Goal: Information Seeking & Learning: Check status

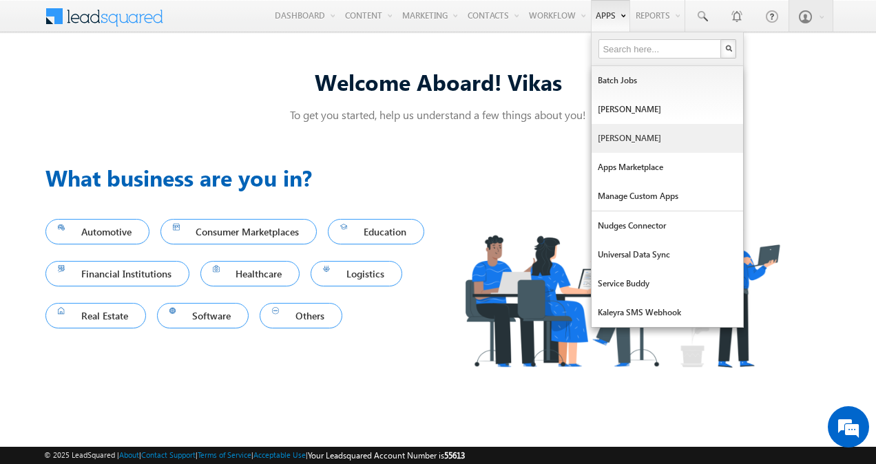
click at [619, 132] on link "[PERSON_NAME]" at bounding box center [668, 138] width 152 height 29
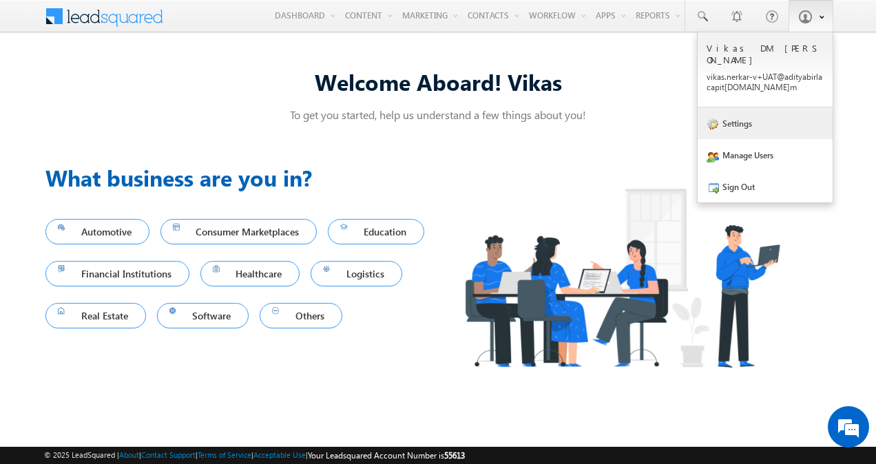
click at [760, 118] on link "Settings" at bounding box center [765, 123] width 135 height 32
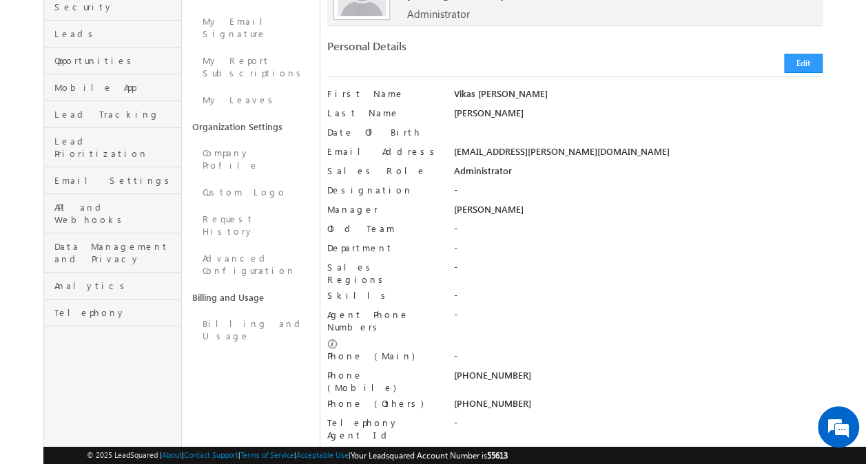
scroll to position [166, 0]
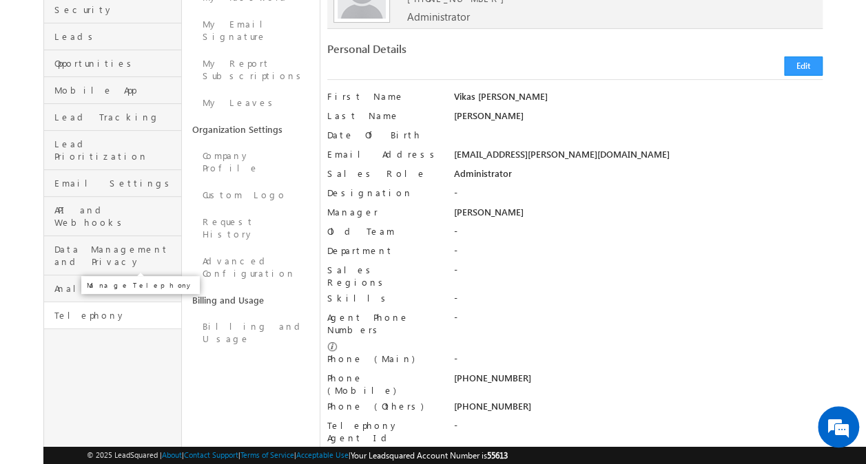
click at [99, 309] on span "Telephony" at bounding box center [115, 315] width 123 height 12
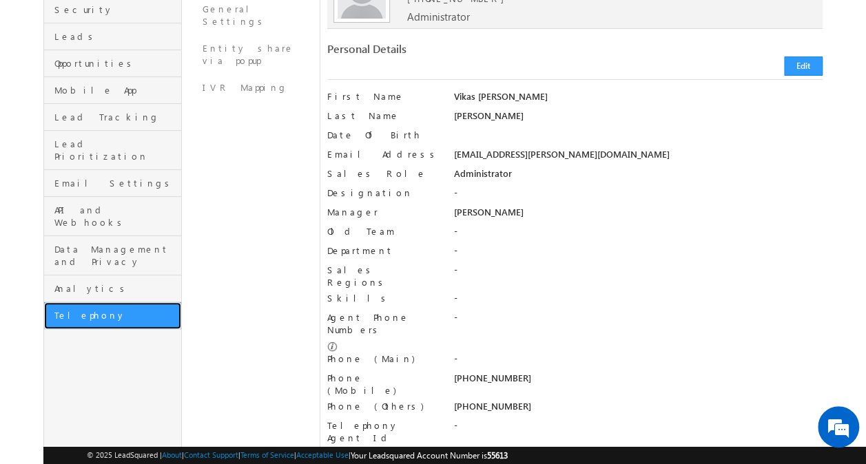
scroll to position [0, 0]
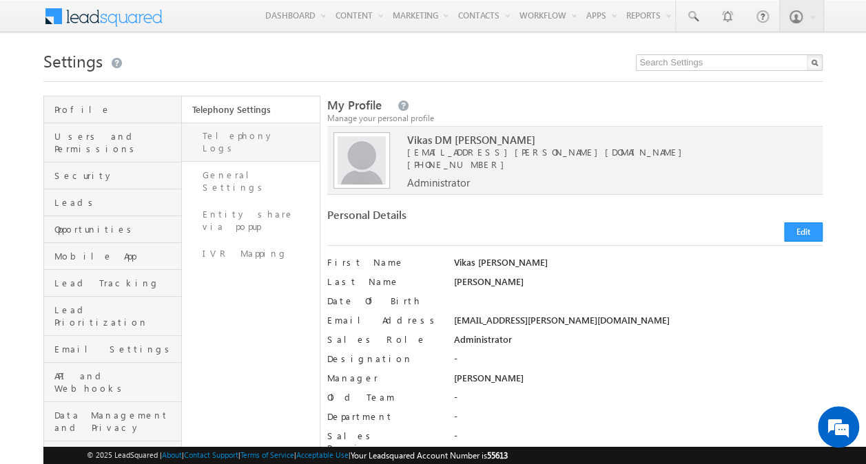
click at [251, 139] on link "Telephony Logs" at bounding box center [251, 142] width 138 height 39
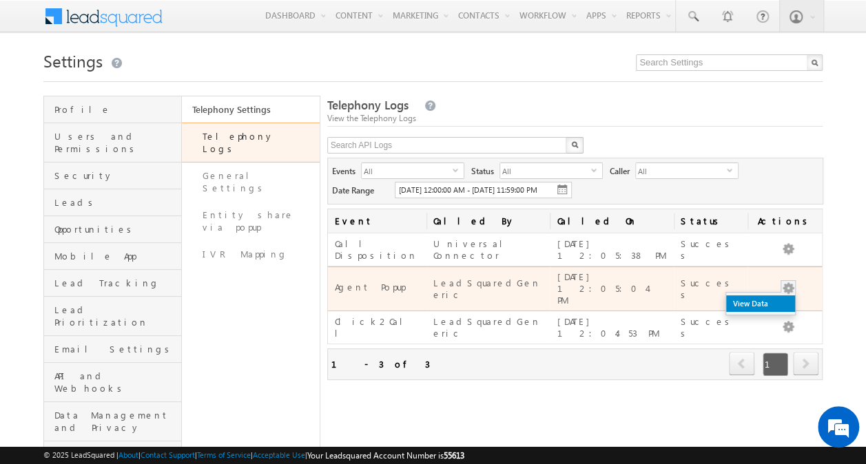
click at [778, 298] on link "View Data" at bounding box center [760, 303] width 69 height 17
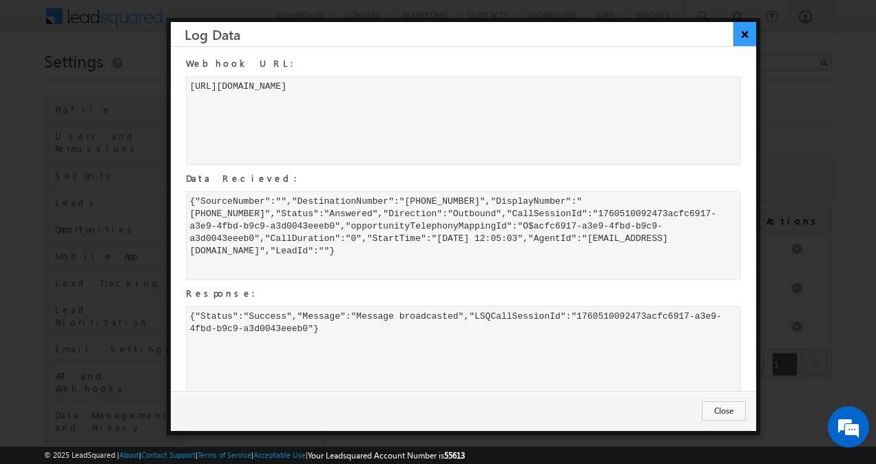
click at [741, 38] on button "×" at bounding box center [745, 34] width 23 height 24
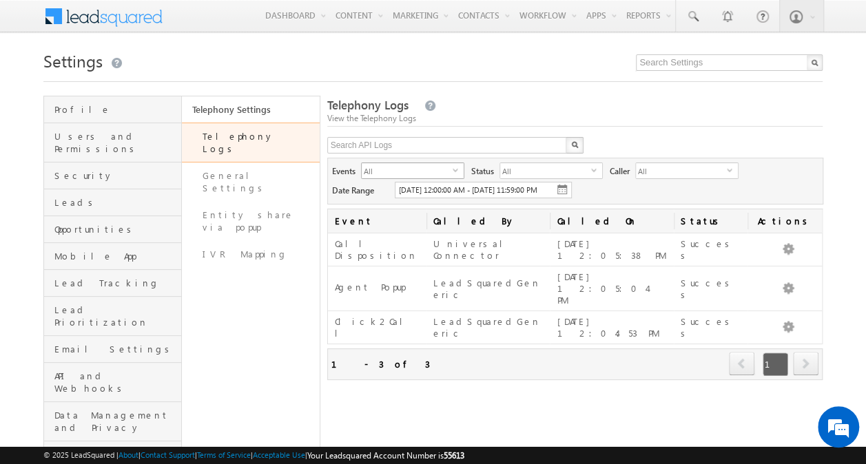
click at [455, 168] on span "select" at bounding box center [458, 170] width 11 height 6
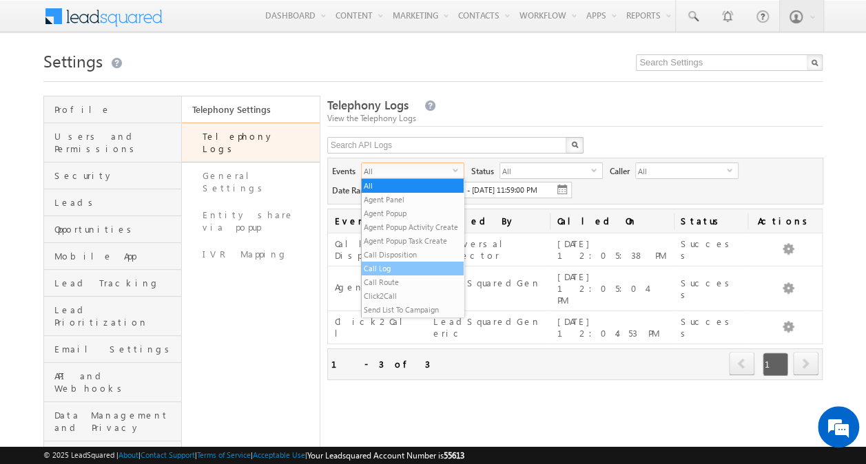
click at [414, 276] on li "Call Log" at bounding box center [413, 269] width 102 height 14
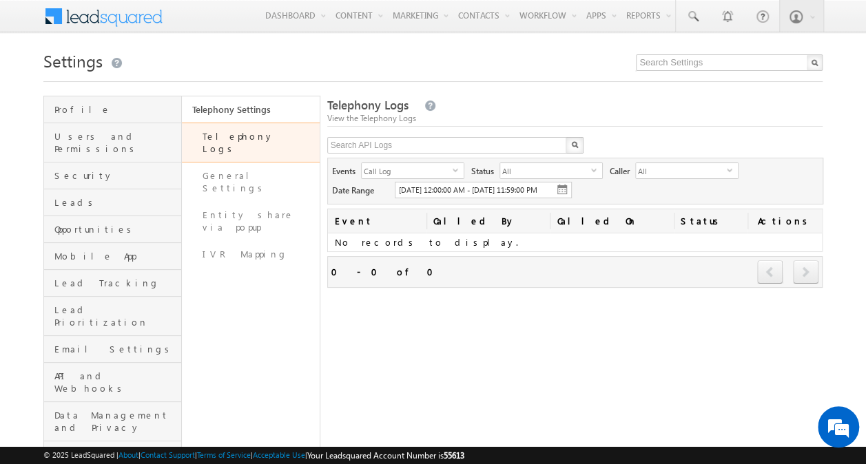
click at [471, 189] on span "10/15/2025 12:00:00 AM - 10/15/2025 11:59:00 PM" at bounding box center [468, 189] width 138 height 9
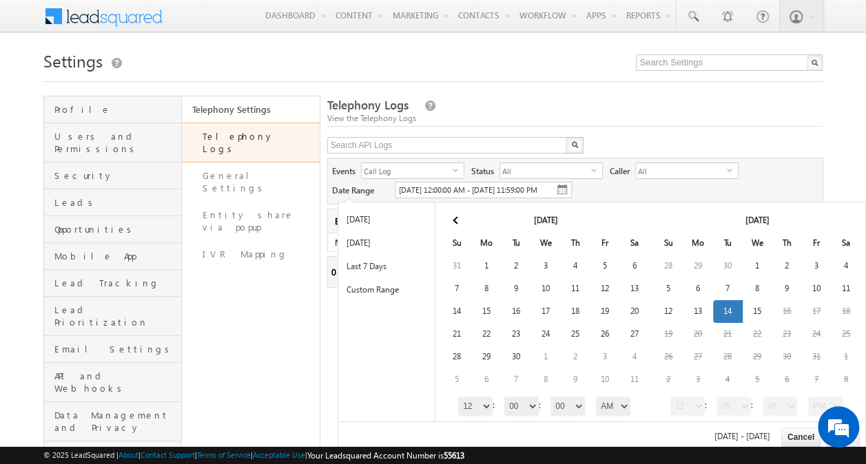
click at [640, 434] on div "10/15/2025 - 10/15/2025 Cancel Apply" at bounding box center [601, 437] width 527 height 31
click at [400, 240] on li "Yesterday" at bounding box center [386, 242] width 96 height 23
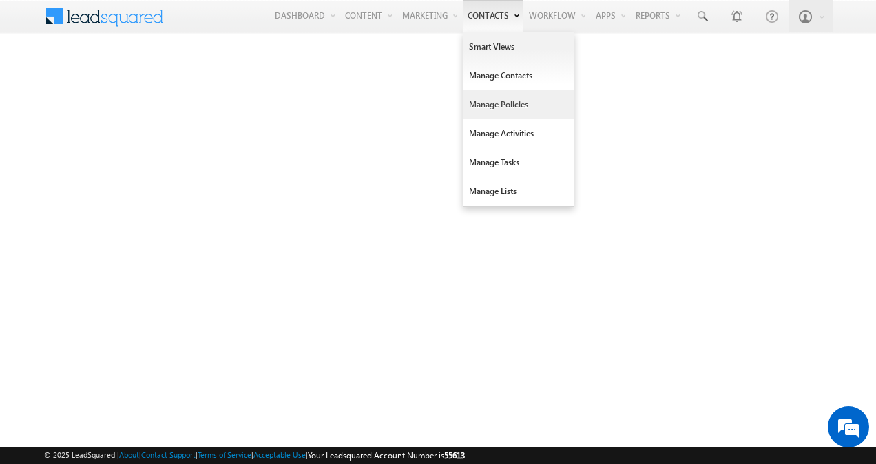
click at [504, 105] on link "Manage Policies" at bounding box center [519, 104] width 110 height 29
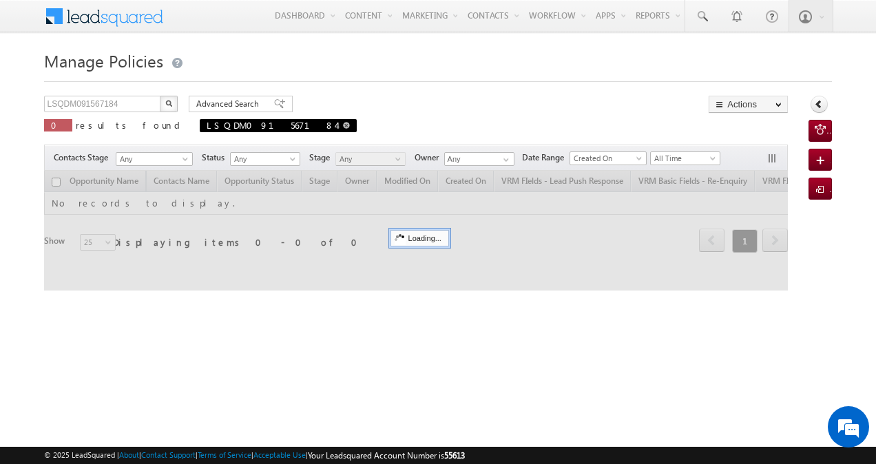
click at [343, 122] on span at bounding box center [346, 125] width 7 height 7
type input "Search Policies"
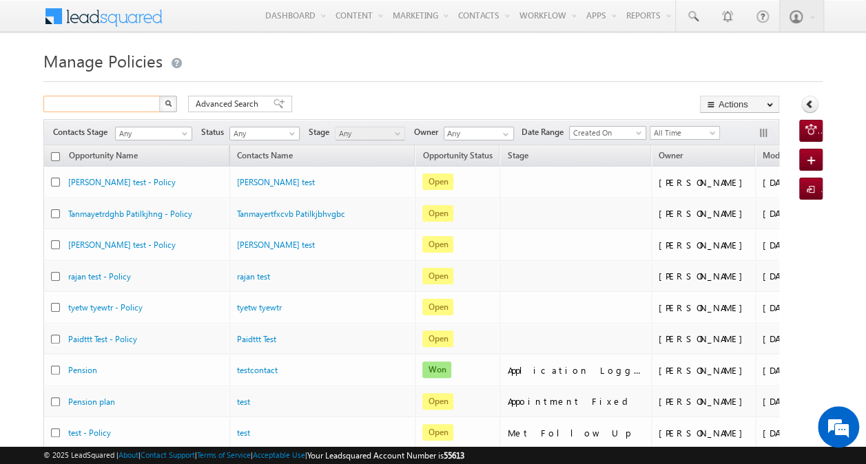
click at [127, 104] on input "text" at bounding box center [102, 104] width 118 height 17
paste input "7589048373"
click at [164, 110] on button "button" at bounding box center [168, 104] width 18 height 17
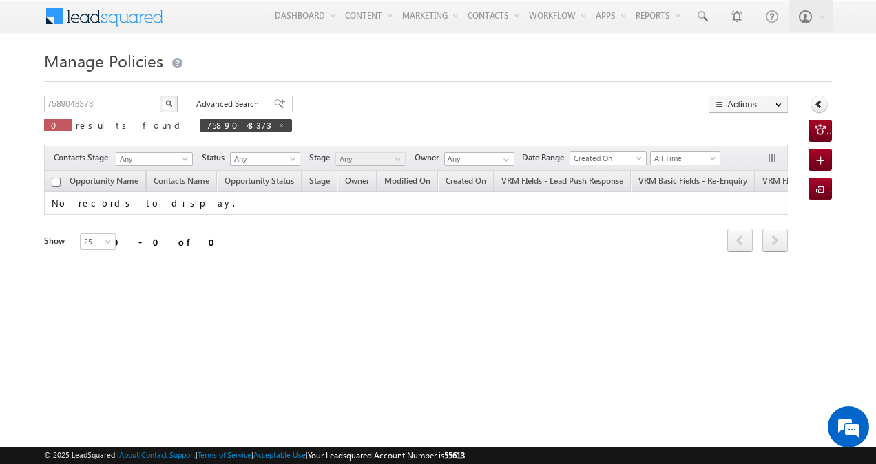
click at [169, 106] on img "button" at bounding box center [168, 103] width 7 height 7
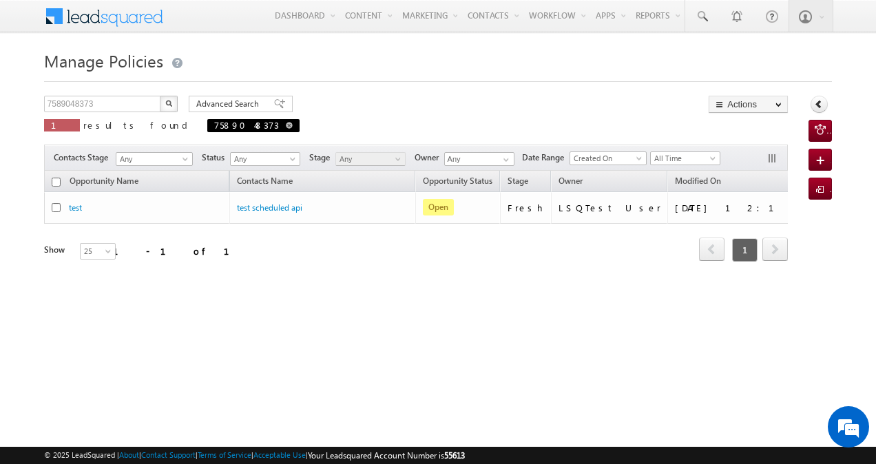
click at [286, 125] on span at bounding box center [289, 125] width 7 height 7
type input "Search Policies"
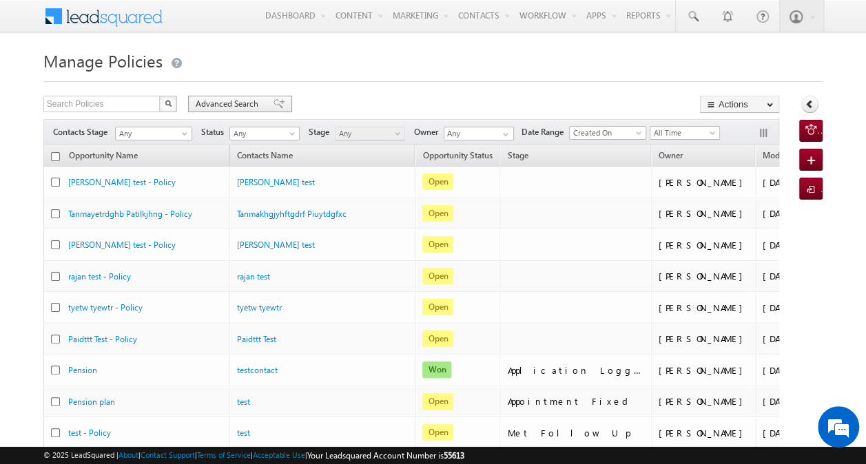
click at [227, 102] on span "Advanced Search" at bounding box center [229, 104] width 67 height 12
click at [227, 105] on span "Advanced Search" at bounding box center [229, 104] width 67 height 12
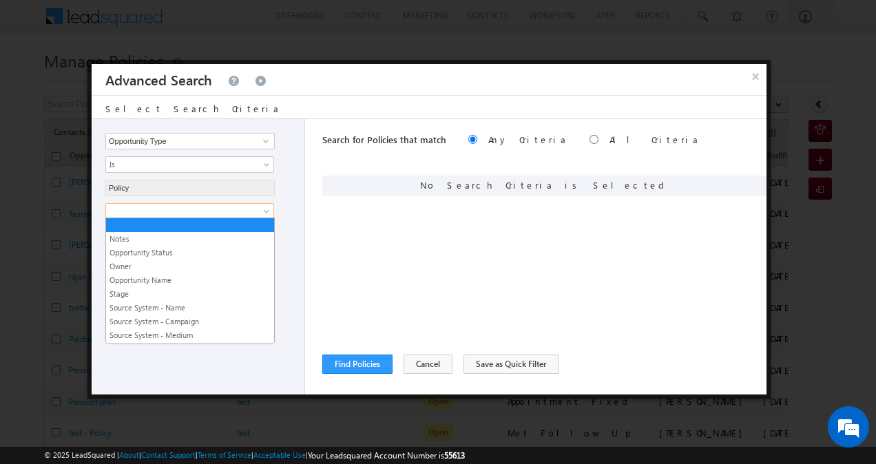
click at [262, 209] on span at bounding box center [267, 214] width 11 height 11
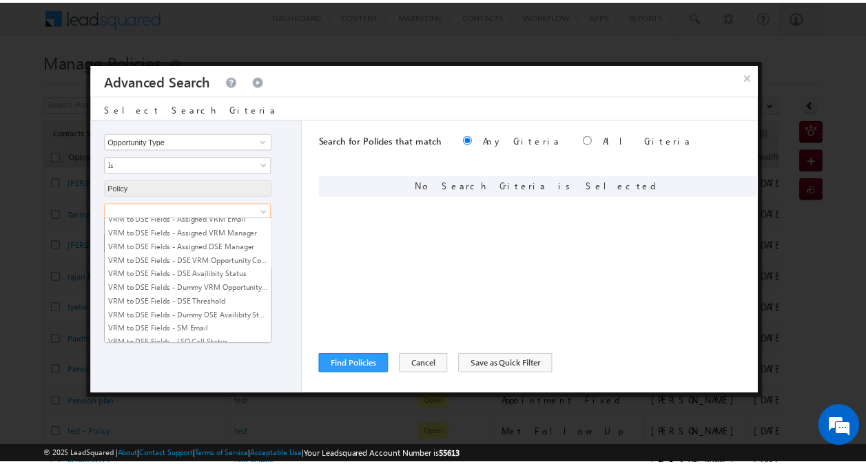
scroll to position [1808, 0]
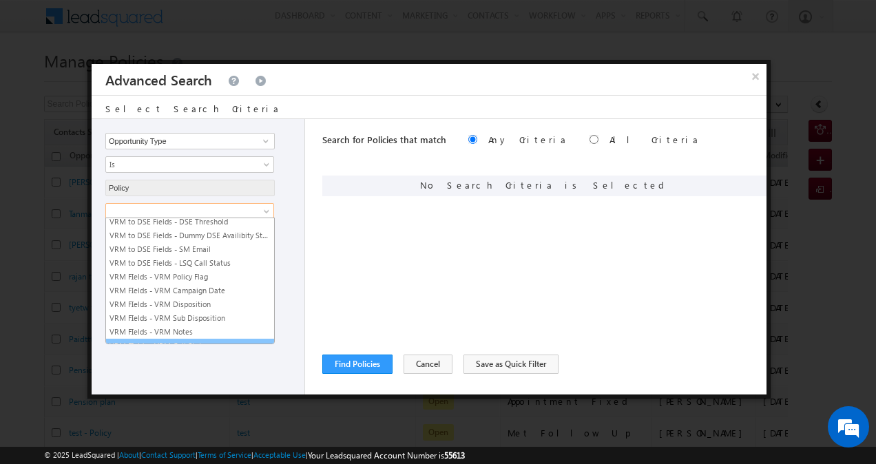
click at [223, 340] on link "VRM FIelds - VRM Call Status" at bounding box center [190, 346] width 168 height 12
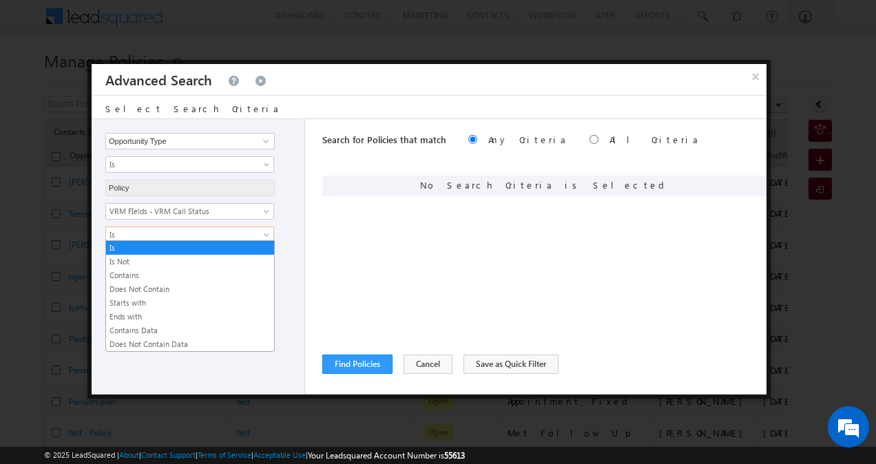
click at [265, 234] on span at bounding box center [267, 237] width 11 height 11
click at [211, 326] on link "Contains Data" at bounding box center [190, 330] width 168 height 12
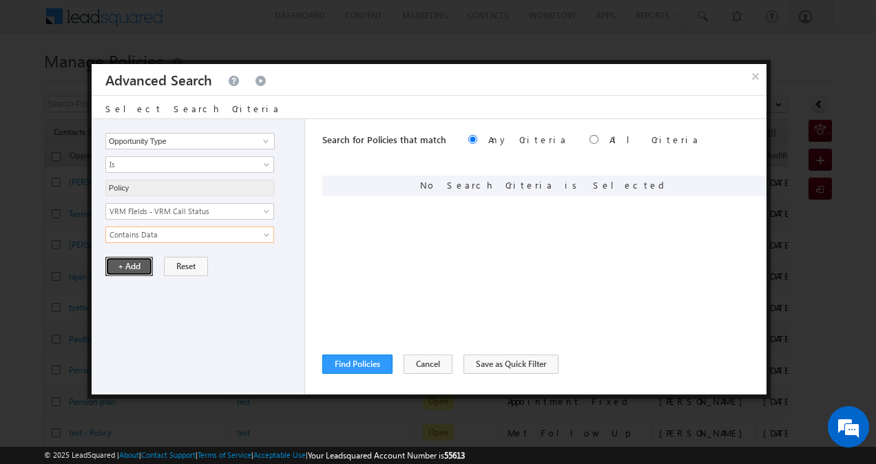
click at [142, 257] on button "+ Add" at bounding box center [129, 266] width 48 height 19
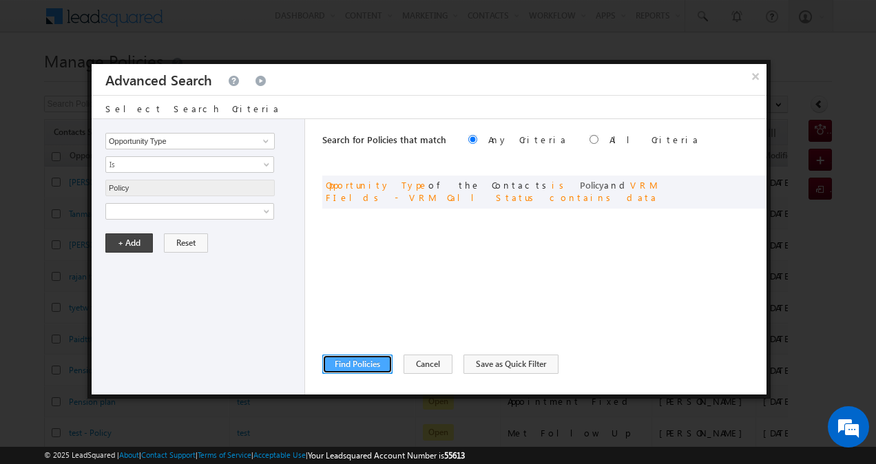
click at [364, 366] on button "Find Policies" at bounding box center [357, 364] width 70 height 19
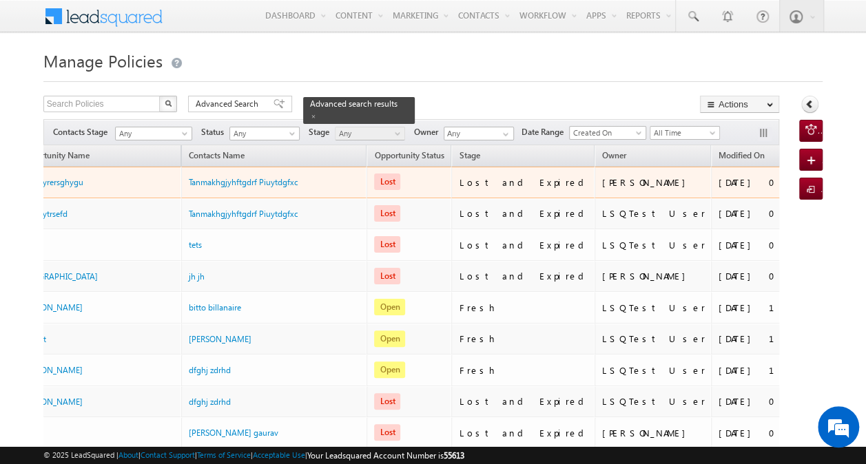
scroll to position [0, 58]
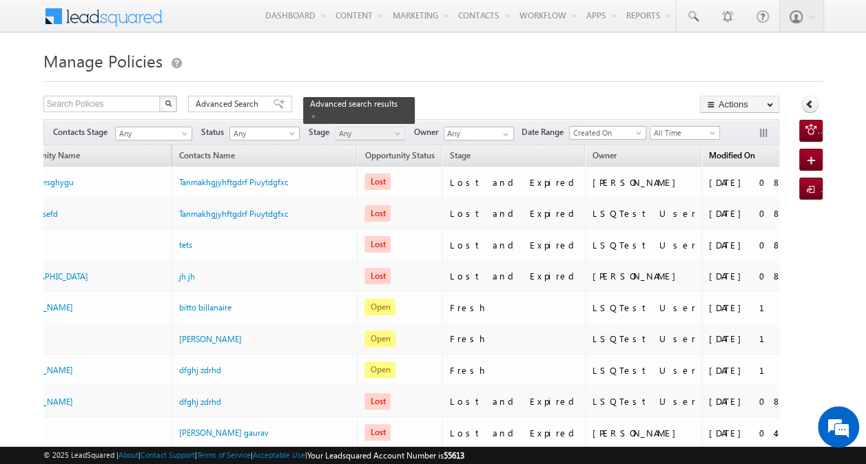
click at [709, 158] on span "Modified On" at bounding box center [732, 155] width 46 height 10
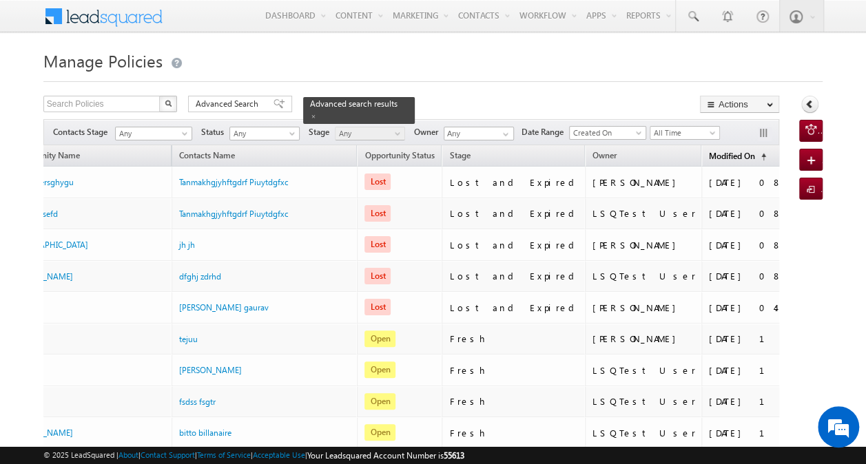
click at [709, 158] on span "Modified On" at bounding box center [732, 156] width 46 height 10
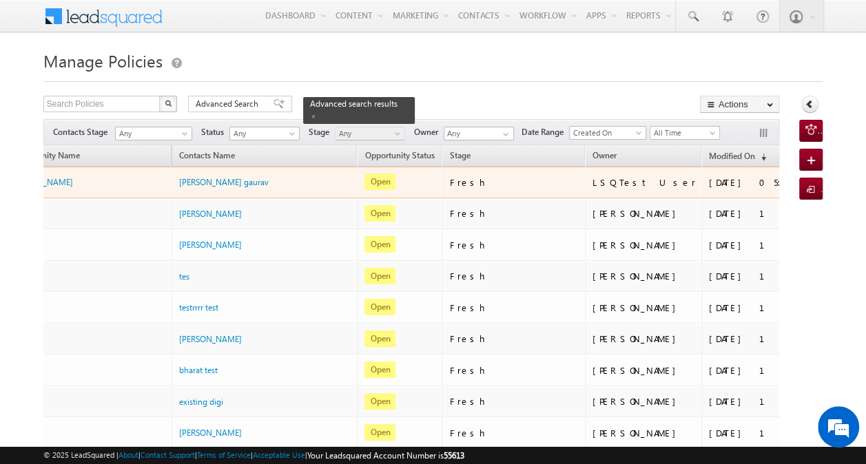
scroll to position [0, 0]
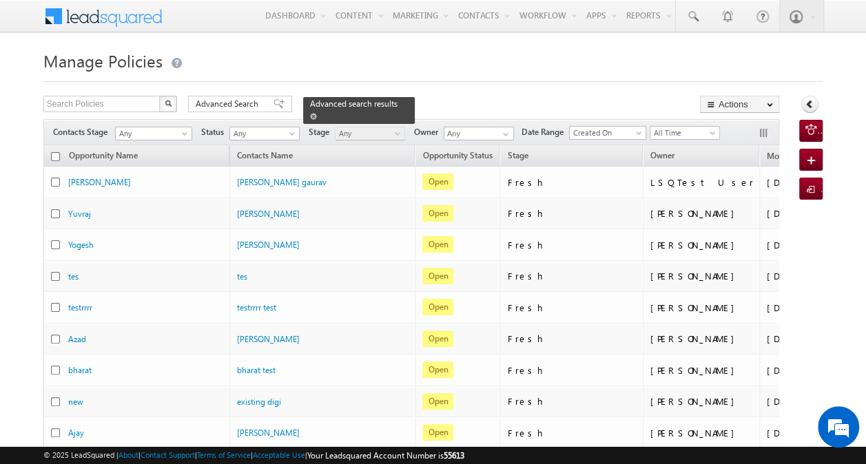
click at [320, 99] on span "Advanced search results" at bounding box center [353, 103] width 87 height 10
click at [253, 101] on span "Advanced Search" at bounding box center [229, 104] width 67 height 12
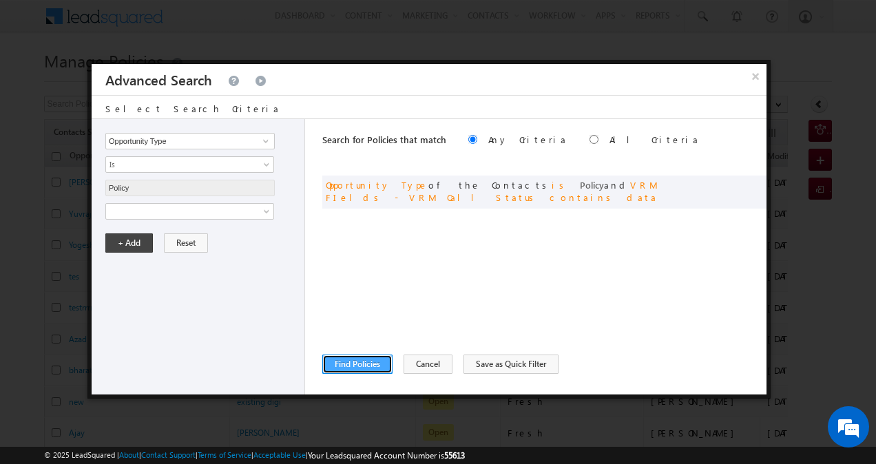
click at [371, 364] on button "Find Policies" at bounding box center [357, 364] width 70 height 19
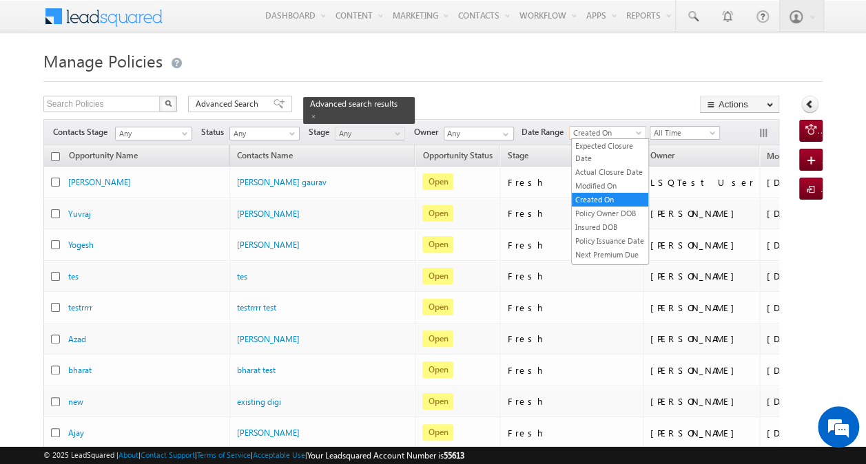
click at [634, 134] on span "Created On" at bounding box center [606, 133] width 72 height 12
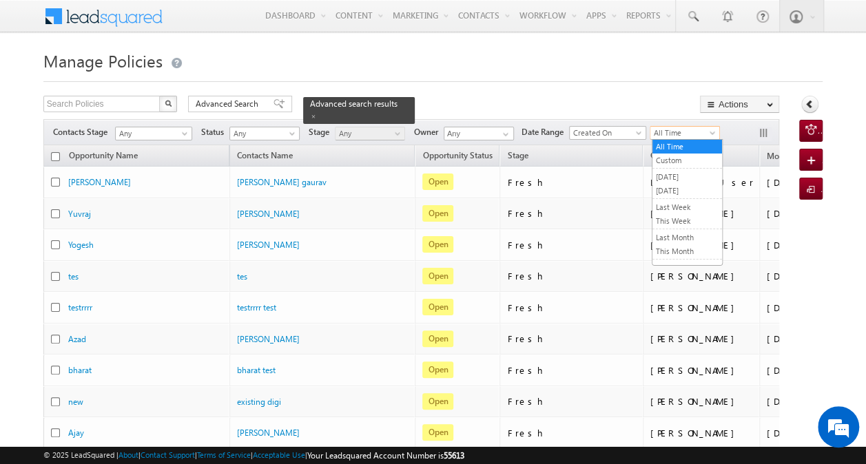
click at [707, 129] on span "All Time" at bounding box center [682, 133] width 65 height 12
click at [689, 232] on link "Last Month" at bounding box center [687, 237] width 70 height 12
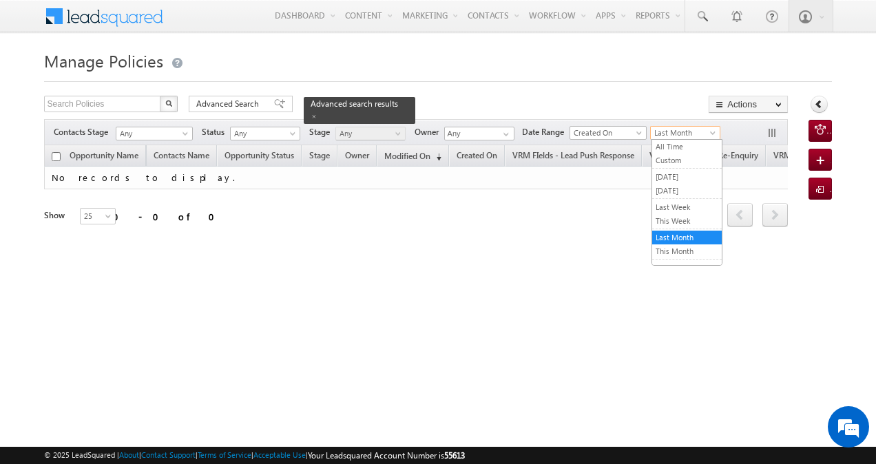
click at [670, 132] on span "Last Month" at bounding box center [683, 133] width 65 height 12
click at [678, 216] on link "This Week" at bounding box center [687, 221] width 70 height 12
click at [698, 134] on span "This Week" at bounding box center [683, 133] width 65 height 12
click at [683, 245] on link "This Month" at bounding box center [687, 251] width 70 height 12
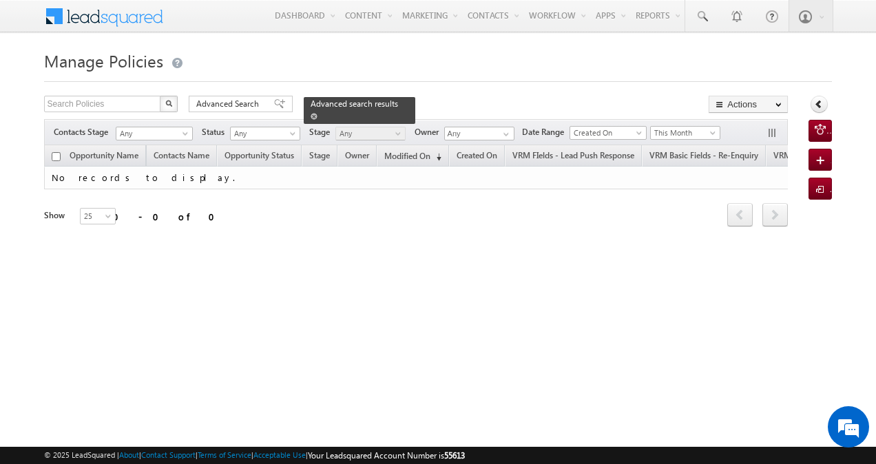
click at [318, 113] on span at bounding box center [314, 116] width 7 height 7
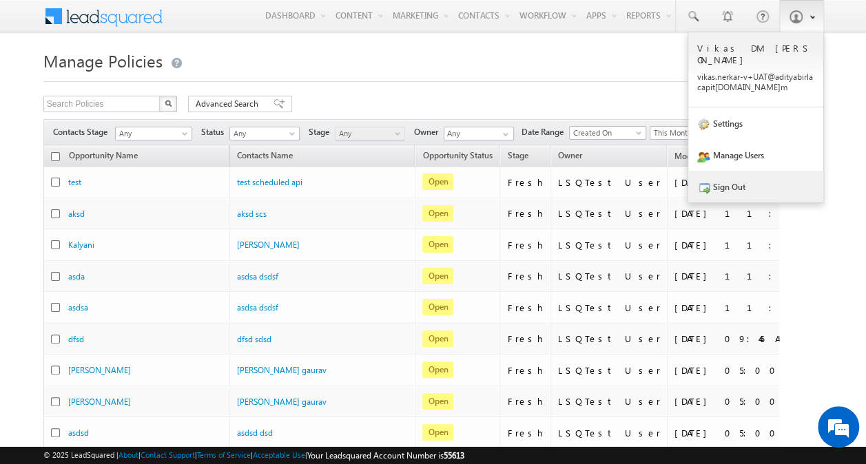
click at [753, 179] on link "Sign Out" at bounding box center [755, 187] width 135 height 32
